Goal: Task Accomplishment & Management: Use online tool/utility

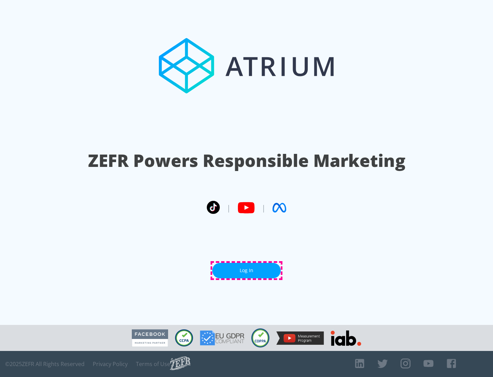
click at [247, 270] on link "Log In" at bounding box center [246, 270] width 69 height 15
